Goal: Navigation & Orientation: Find specific page/section

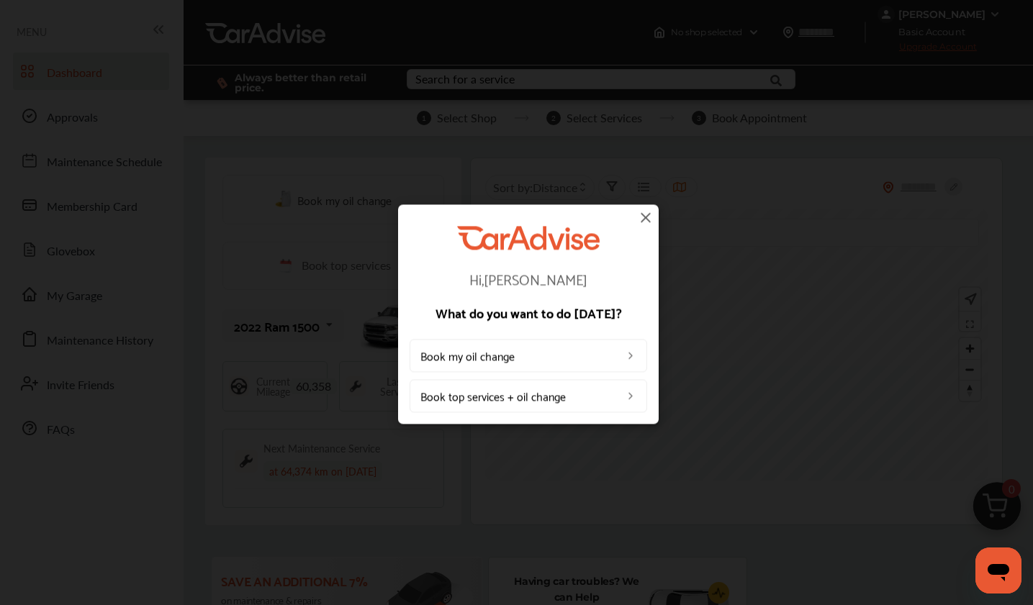
click at [649, 213] on img at bounding box center [645, 217] width 17 height 17
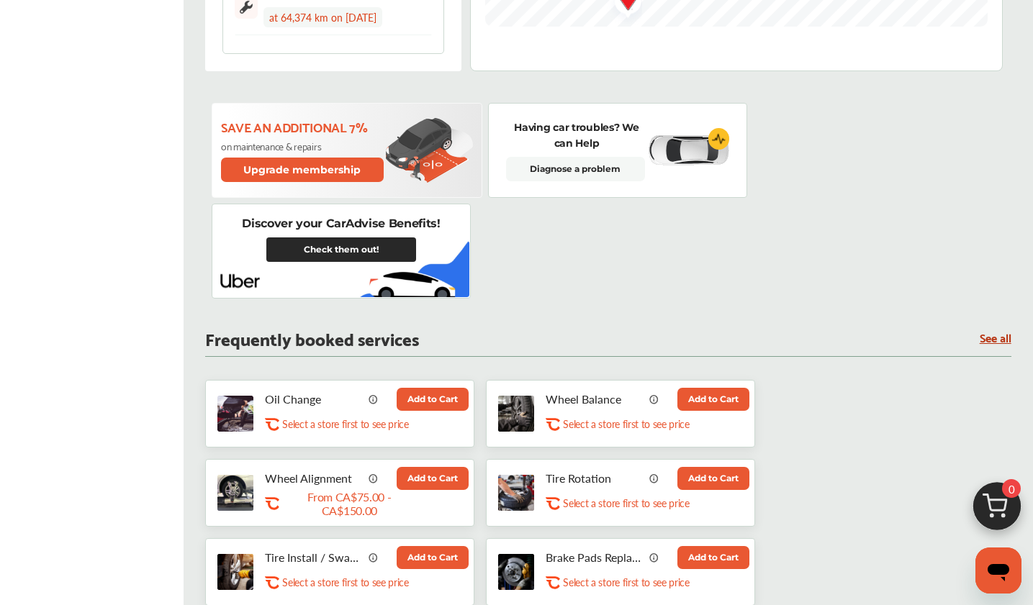
scroll to position [456, 0]
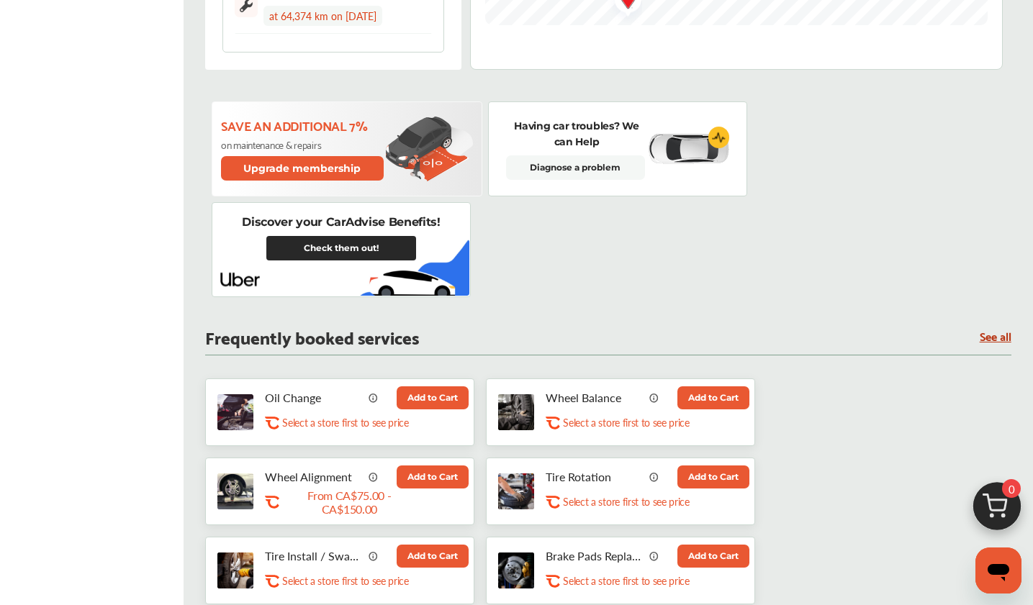
click at [357, 244] on link "Check them out!" at bounding box center [341, 248] width 150 height 24
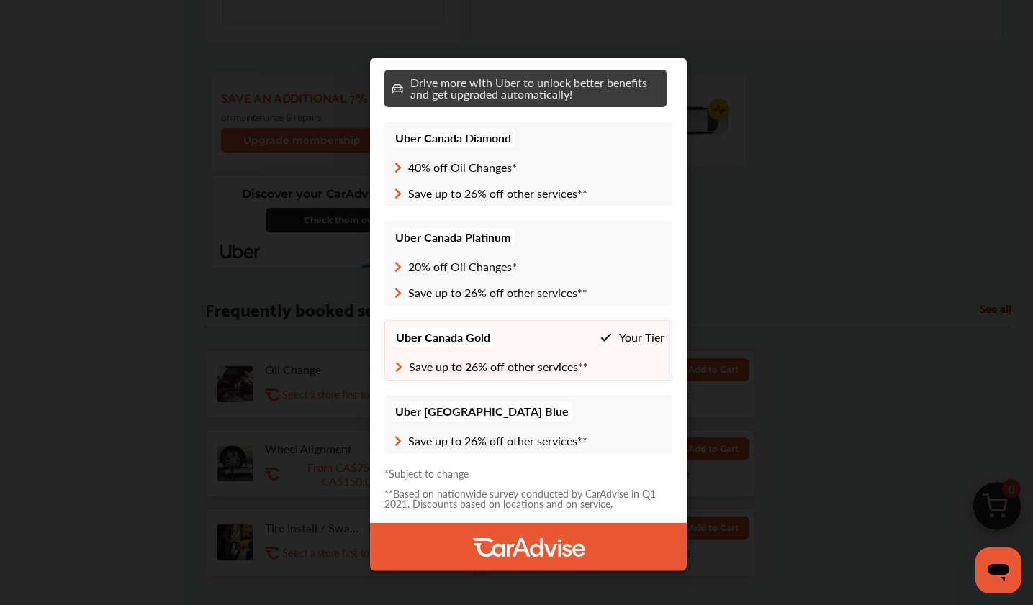
scroll to position [492, 0]
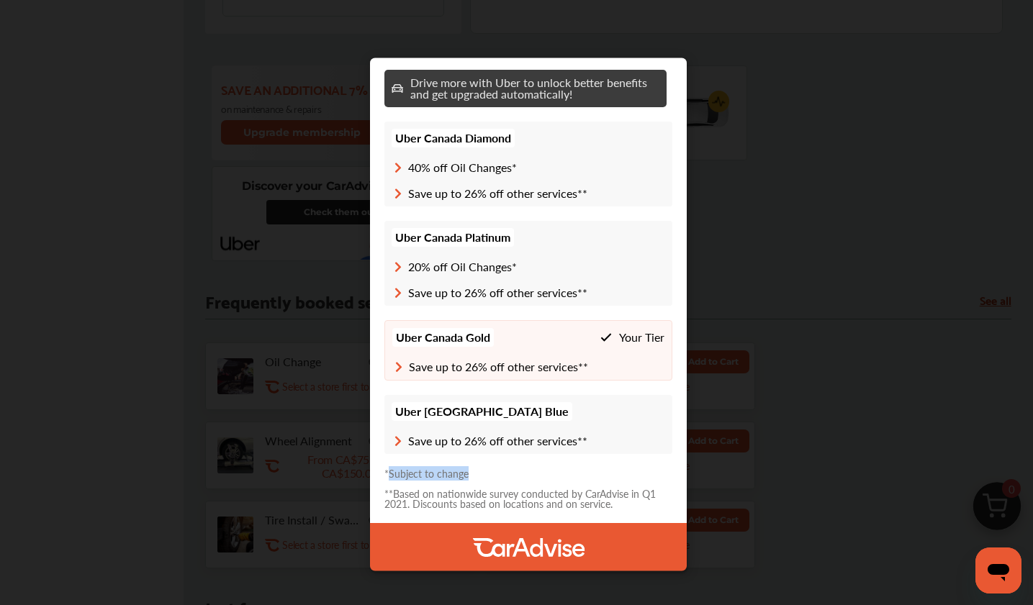
drag, startPoint x: 389, startPoint y: 473, endPoint x: 472, endPoint y: 472, distance: 83.5
click at [472, 472] on p "*Subject to change" at bounding box center [528, 473] width 288 height 10
copy p "Subject to change"
click at [752, 102] on div "Membership Benefits 1 Search for services for your vehicle 2 Book your appointm…" at bounding box center [528, 314] width 1056 height 629
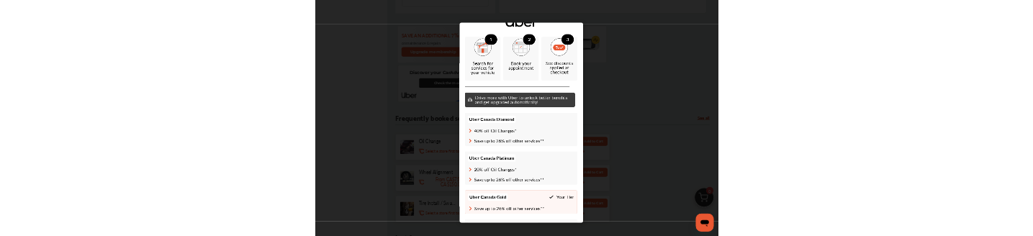
scroll to position [0, 0]
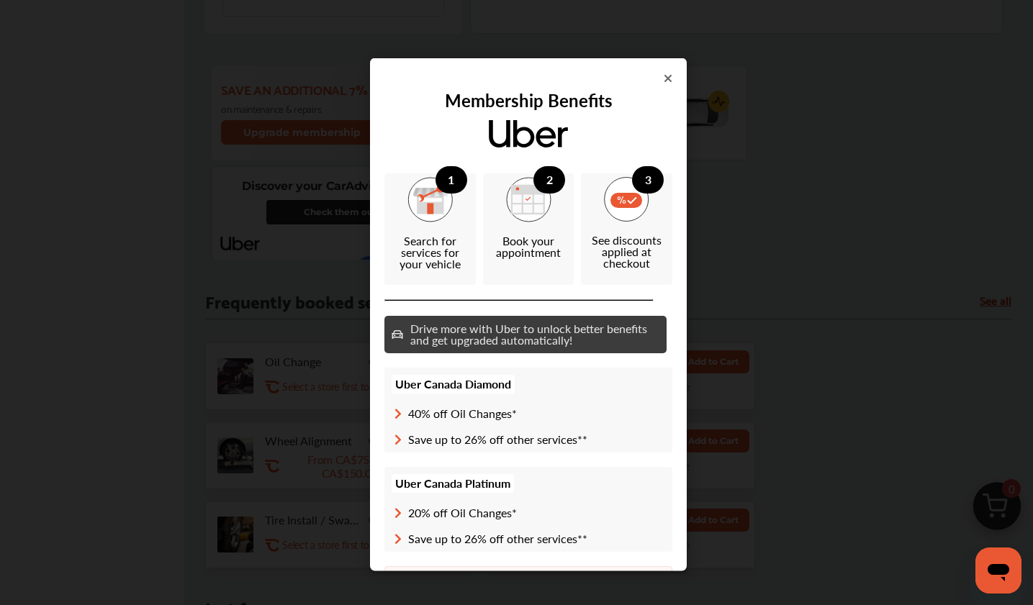
click at [667, 73] on icon at bounding box center [668, 78] width 9 height 12
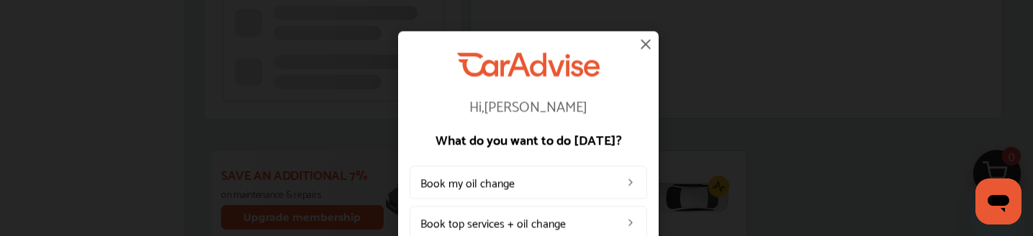
scroll to position [492, 0]
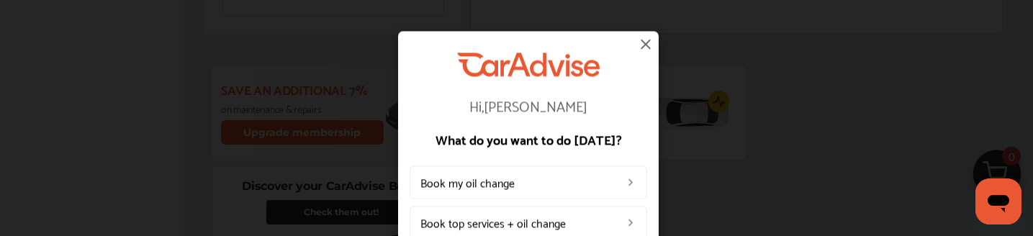
click at [646, 39] on img at bounding box center [645, 43] width 17 height 17
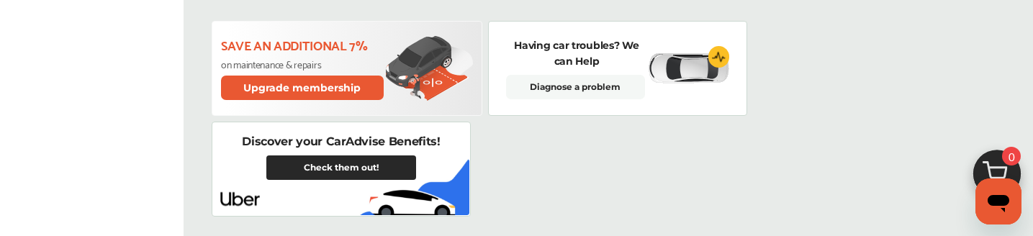
scroll to position [538, 0]
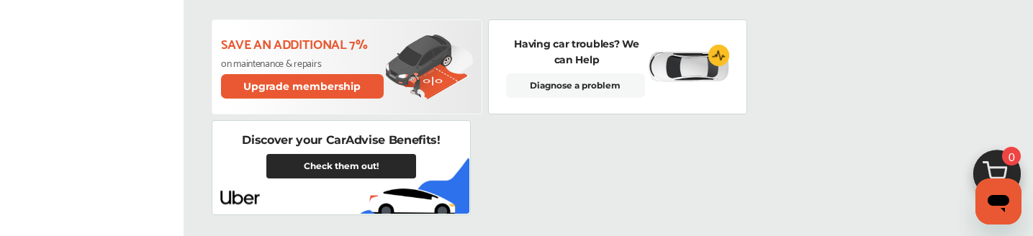
click at [360, 160] on link "Check them out!" at bounding box center [341, 166] width 150 height 24
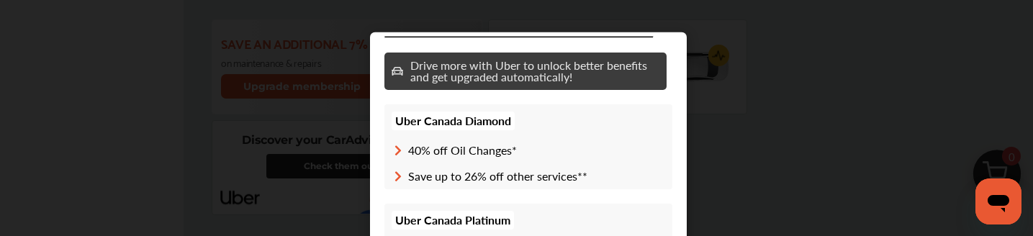
scroll to position [251, 0]
